Goal: Task Accomplishment & Management: Manage account settings

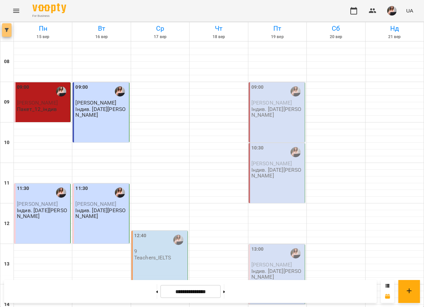
click at [5, 34] on button "button" at bounding box center [6, 30] width 9 height 14
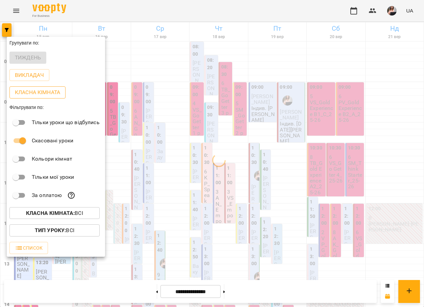
click at [40, 95] on p "Класна кімната" at bounding box center [37, 93] width 45 height 8
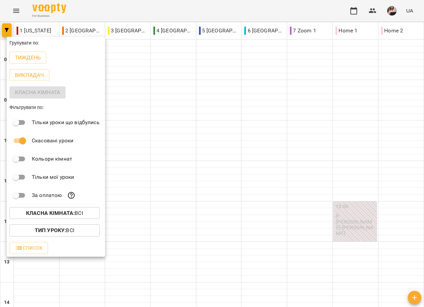
click at [251, 223] on div at bounding box center [212, 153] width 424 height 307
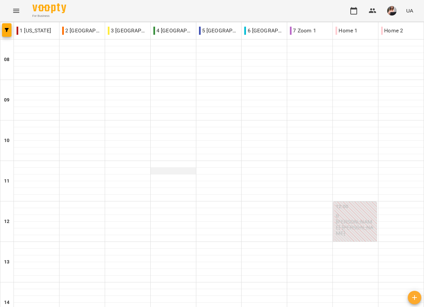
scroll to position [304, 0]
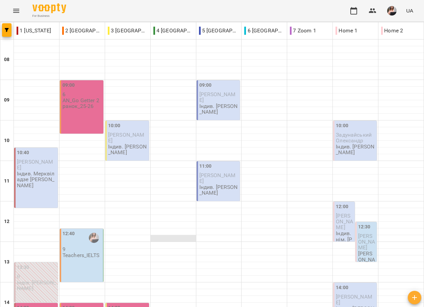
scroll to position [101, 0]
click at [358, 251] on p "[PERSON_NAME]" at bounding box center [366, 260] width 17 height 18
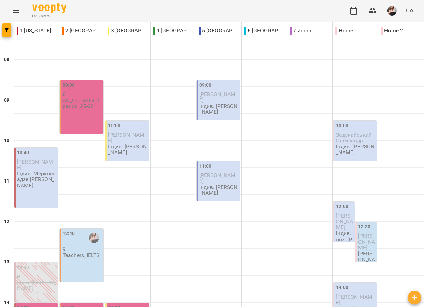
type input "**********"
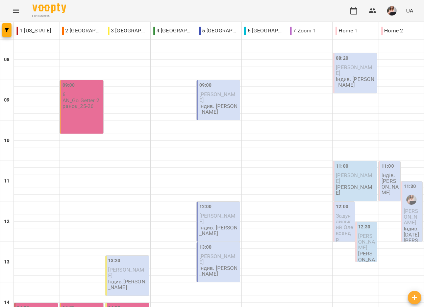
type input "**********"
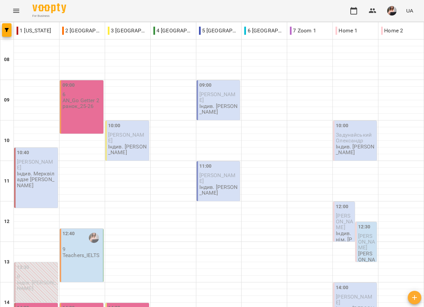
scroll to position [203, 0]
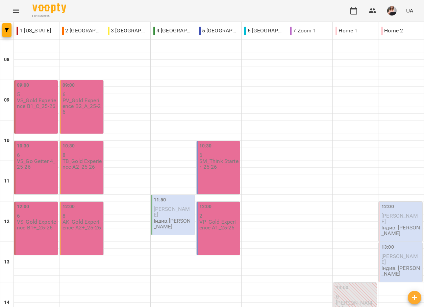
scroll to position [68, 0]
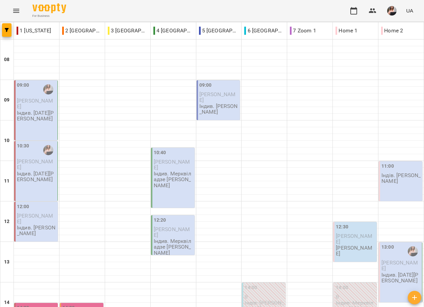
scroll to position [270, 0]
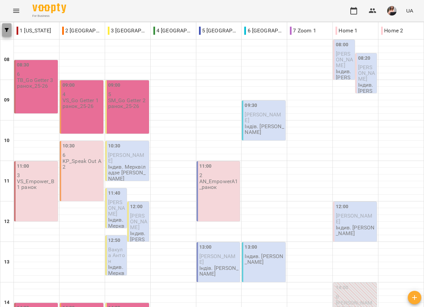
click at [5, 30] on icon "button" at bounding box center [7, 30] width 4 height 4
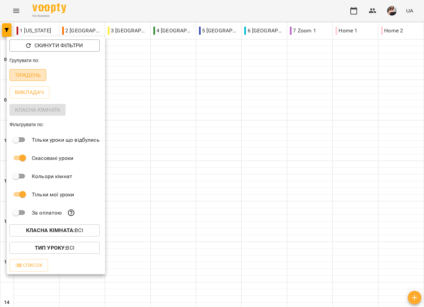
click at [39, 80] on button "Тиждень" at bounding box center [27, 75] width 37 height 12
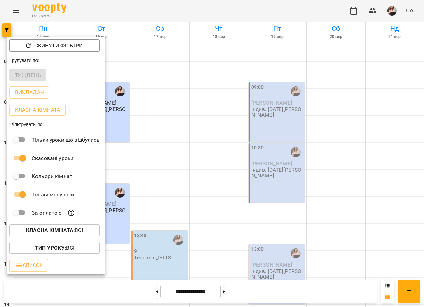
click at [163, 157] on div at bounding box center [212, 153] width 424 height 307
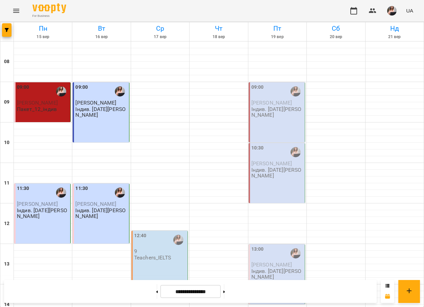
scroll to position [68, 0]
